Goal: Information Seeking & Learning: Learn about a topic

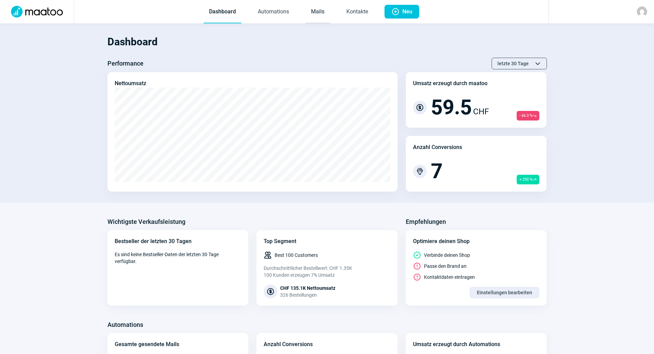
click at [312, 11] on link "Mails" at bounding box center [318, 12] width 24 height 23
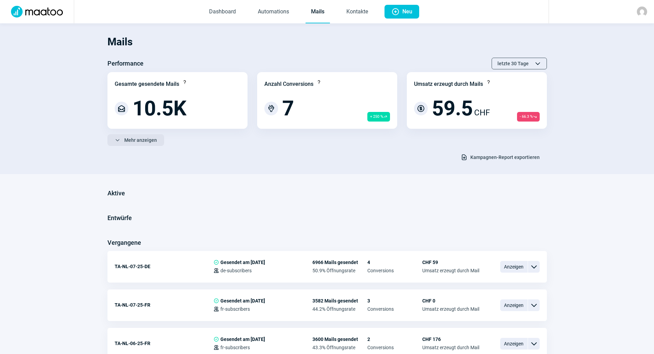
click at [150, 137] on span "Mehr anzeigen" at bounding box center [140, 140] width 33 height 11
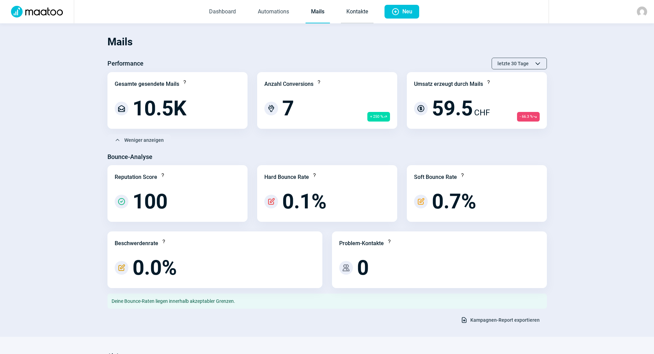
click at [361, 12] on link "Kontakte" at bounding box center [357, 12] width 33 height 23
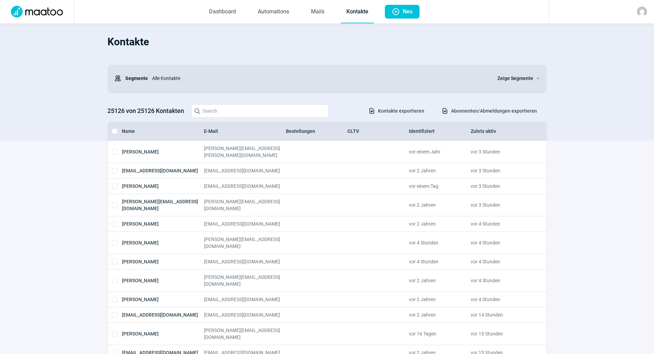
click at [476, 112] on span "Abonnenten/Abmeldungen exportieren" at bounding box center [494, 110] width 86 height 11
click at [647, 14] on div at bounding box center [601, 11] width 105 height 23
click at [641, 13] on img at bounding box center [642, 12] width 10 height 10
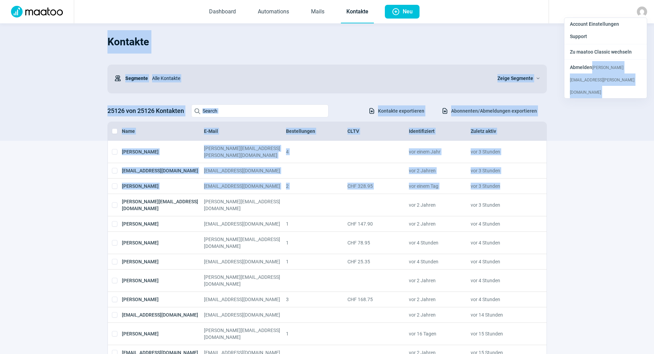
drag, startPoint x: 600, startPoint y: 69, endPoint x: 599, endPoint y: 184, distance: 115.4
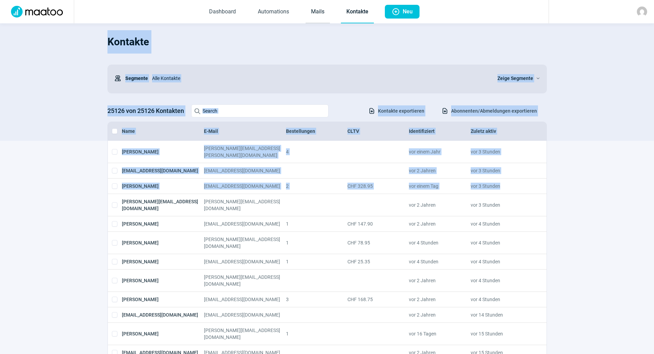
click at [322, 9] on link "Mails" at bounding box center [318, 12] width 24 height 23
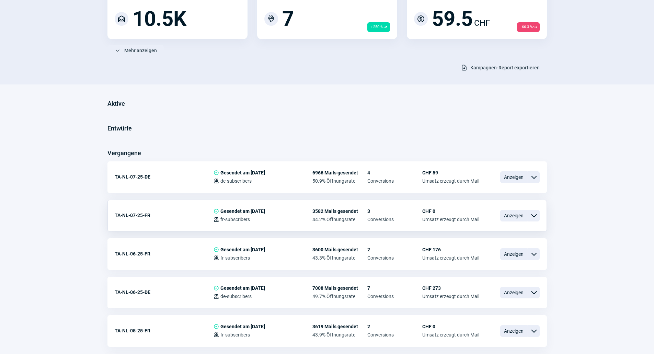
scroll to position [103, 0]
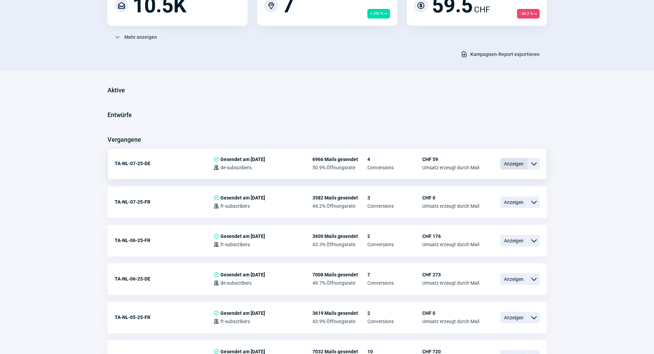
click at [513, 166] on span "Anzeigen" at bounding box center [513, 164] width 27 height 12
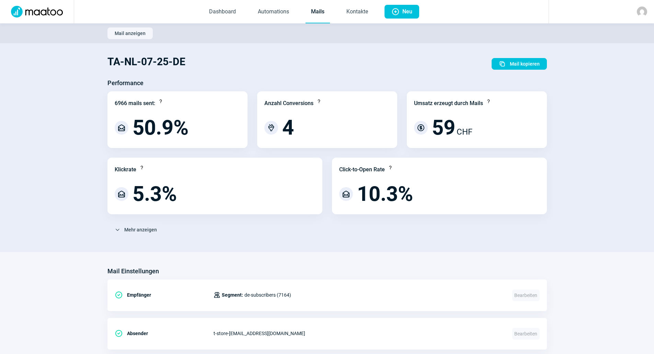
click at [329, 15] on link "Mails" at bounding box center [318, 12] width 24 height 23
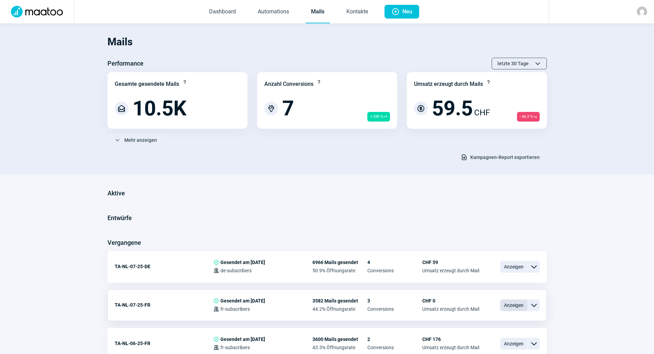
click at [511, 302] on span "Anzeigen" at bounding box center [513, 305] width 27 height 12
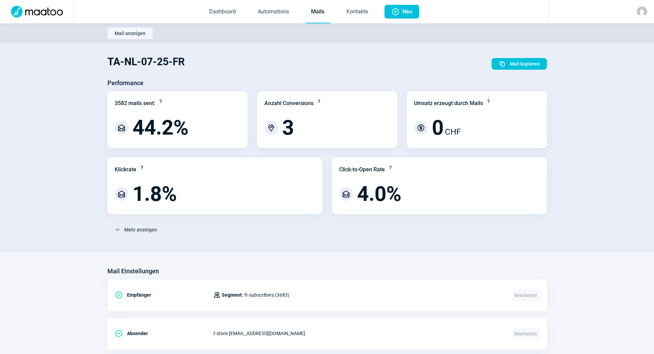
click at [637, 15] on div at bounding box center [601, 11] width 105 height 23
